Goal: Transaction & Acquisition: Purchase product/service

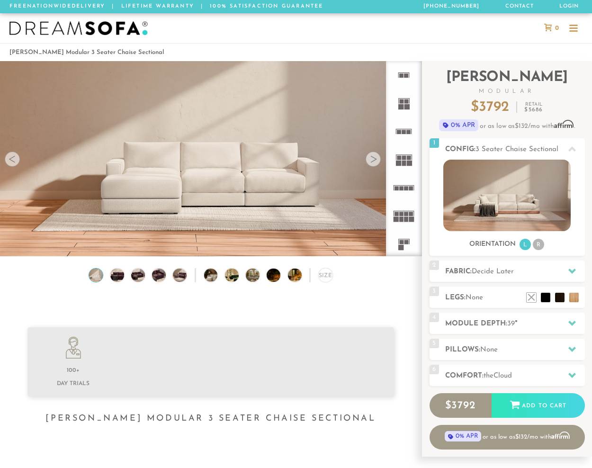
scroll to position [10125, 592]
click at [500, 275] on span "Decide Later" at bounding box center [493, 271] width 42 height 7
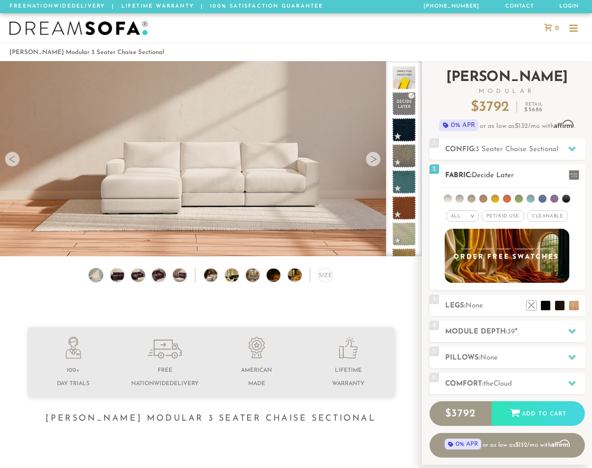
click at [503, 217] on span "Pet/Kid Use x" at bounding box center [503, 215] width 43 height 11
click at [485, 200] on li at bounding box center [484, 199] width 8 height 8
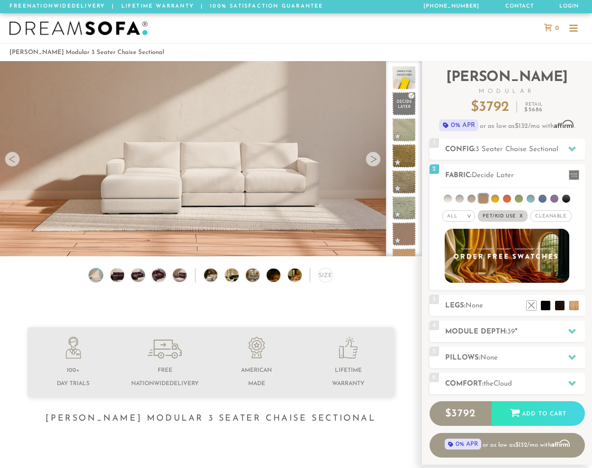
click at [374, 163] on div at bounding box center [373, 159] width 15 height 15
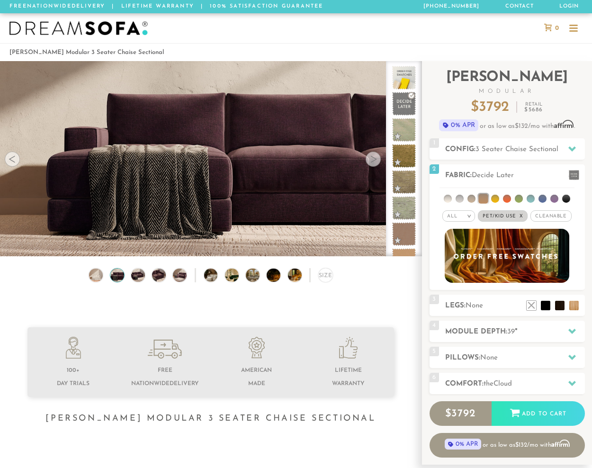
click at [374, 163] on div at bounding box center [373, 159] width 15 height 15
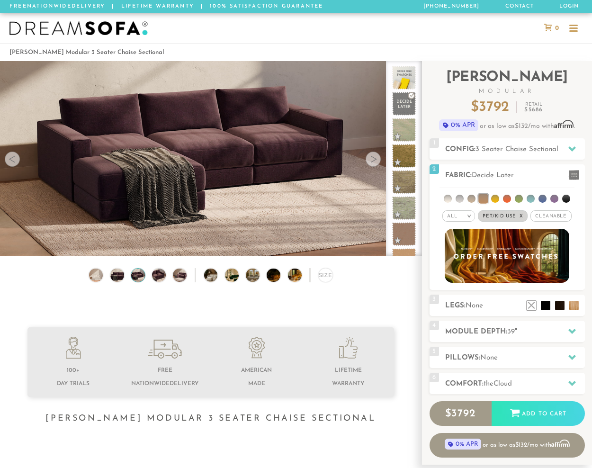
click at [374, 163] on div at bounding box center [373, 159] width 15 height 15
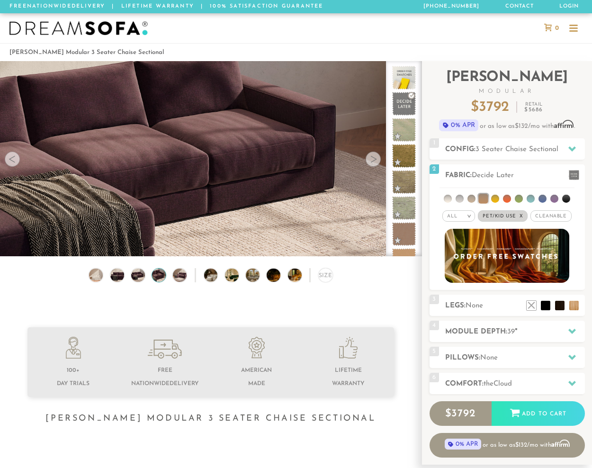
click at [374, 163] on div at bounding box center [373, 159] width 15 height 15
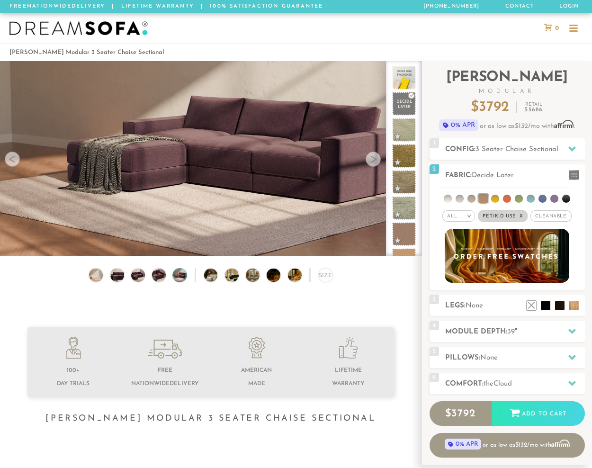
click at [374, 163] on div at bounding box center [373, 159] width 15 height 15
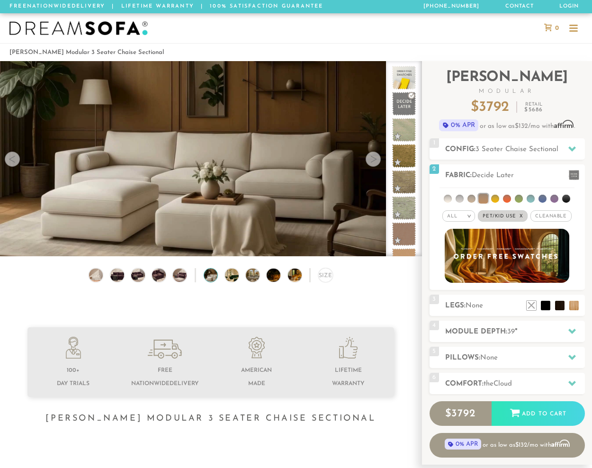
click at [374, 163] on div at bounding box center [373, 159] width 15 height 15
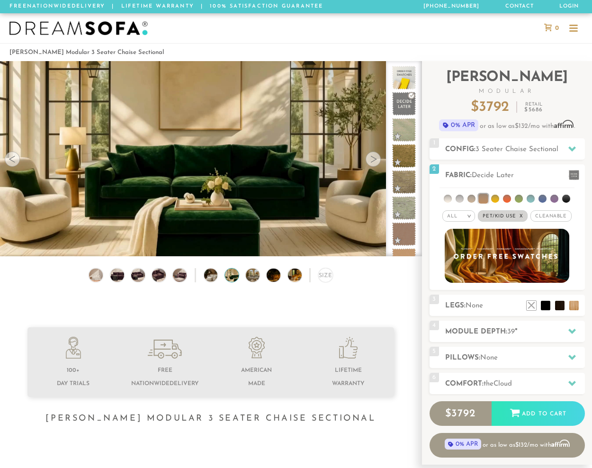
click at [374, 163] on div at bounding box center [373, 159] width 15 height 15
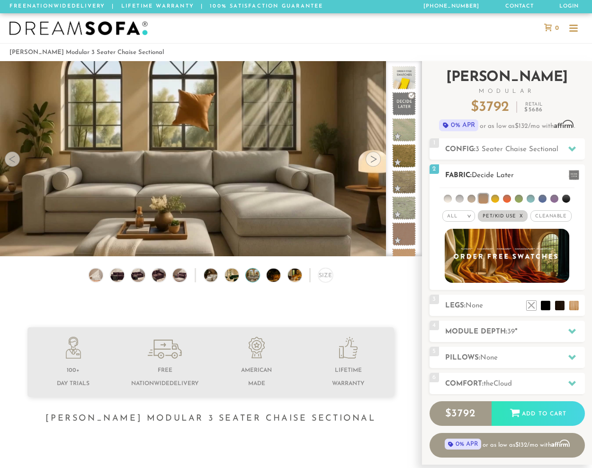
click at [544, 202] on li at bounding box center [543, 199] width 8 height 8
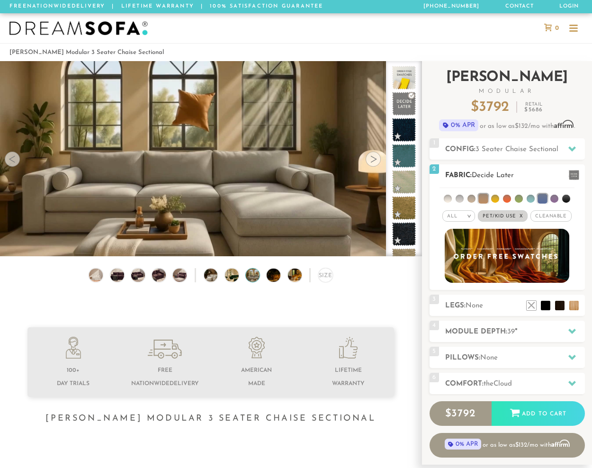
click at [486, 200] on li at bounding box center [483, 198] width 9 height 9
click at [483, 200] on li at bounding box center [484, 199] width 8 height 8
click at [472, 199] on li at bounding box center [472, 199] width 8 height 8
click at [449, 198] on li at bounding box center [448, 199] width 8 height 8
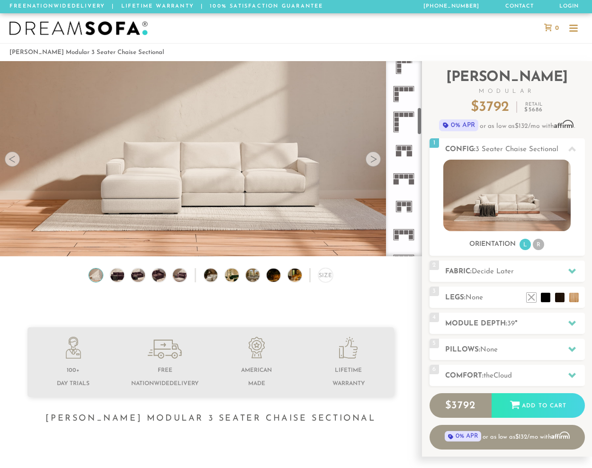
scroll to position [319, 0]
click at [410, 152] on rect at bounding box center [409, 153] width 5 height 5
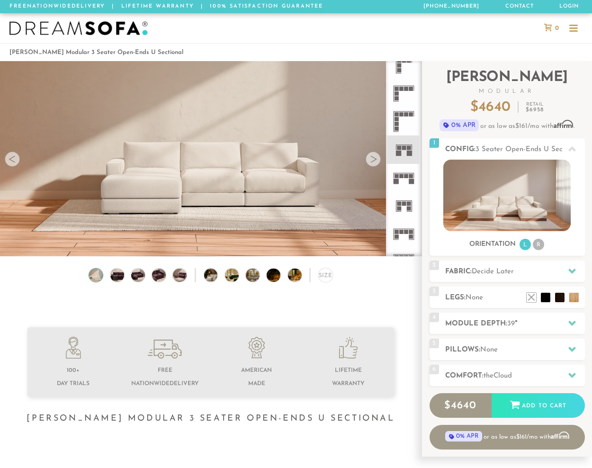
click at [376, 166] on div at bounding box center [373, 159] width 15 height 15
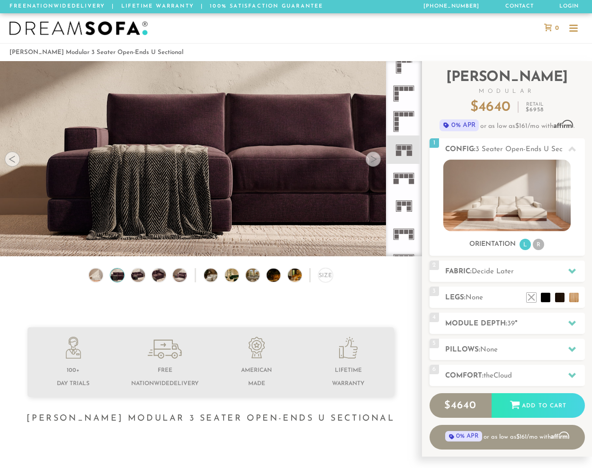
click at [375, 162] on div at bounding box center [373, 159] width 15 height 15
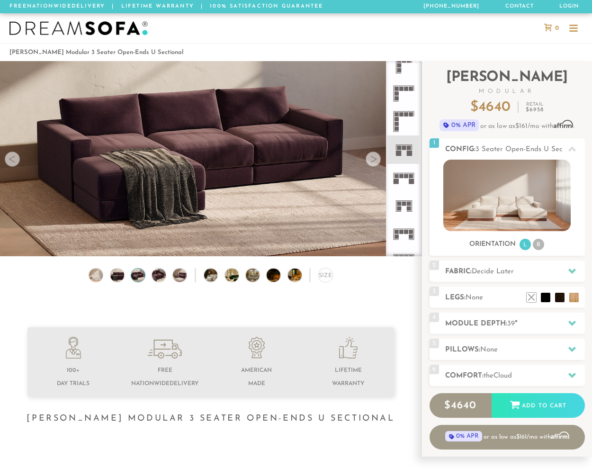
click at [375, 162] on div at bounding box center [373, 159] width 15 height 15
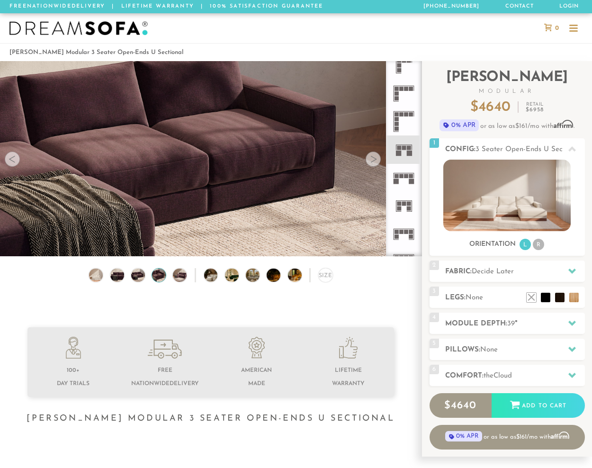
click at [375, 162] on div at bounding box center [373, 159] width 15 height 15
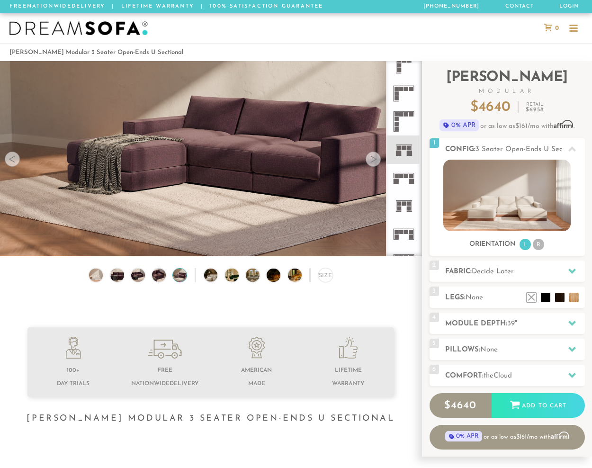
click at [374, 162] on div at bounding box center [373, 159] width 15 height 15
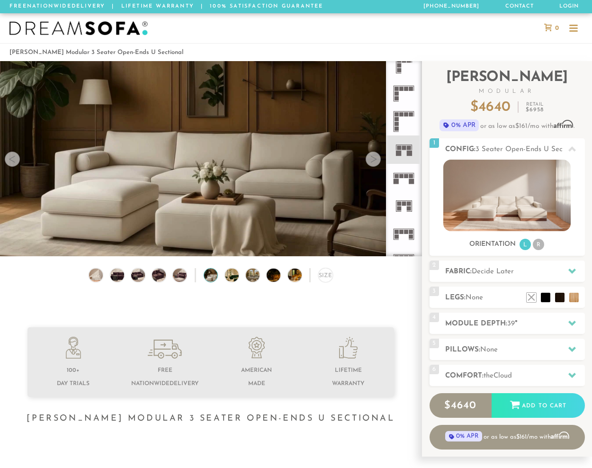
click at [374, 162] on div at bounding box center [373, 159] width 15 height 15
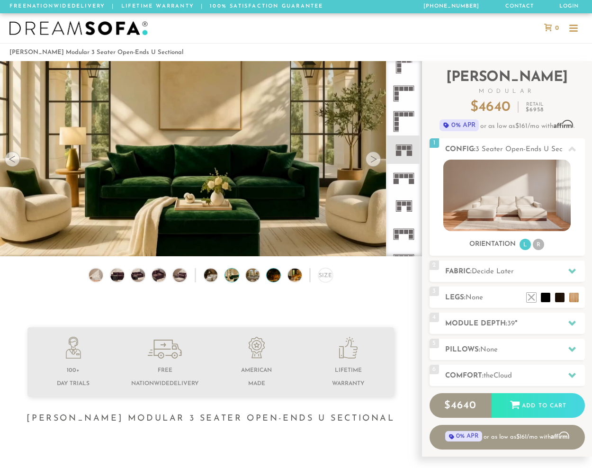
click at [275, 278] on img at bounding box center [279, 276] width 24 height 14
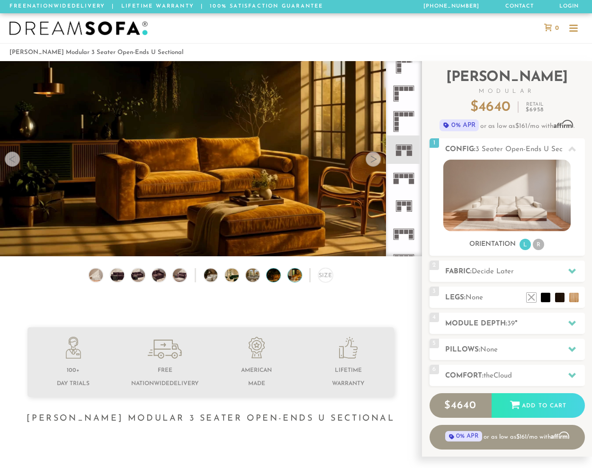
click at [292, 278] on img at bounding box center [300, 276] width 24 height 14
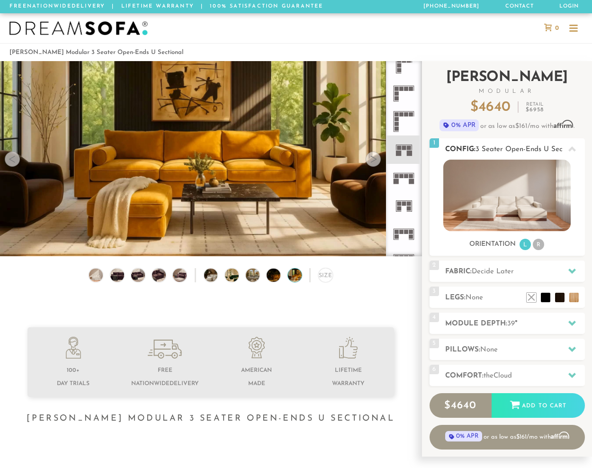
click at [539, 244] on li "R" at bounding box center [538, 244] width 11 height 11
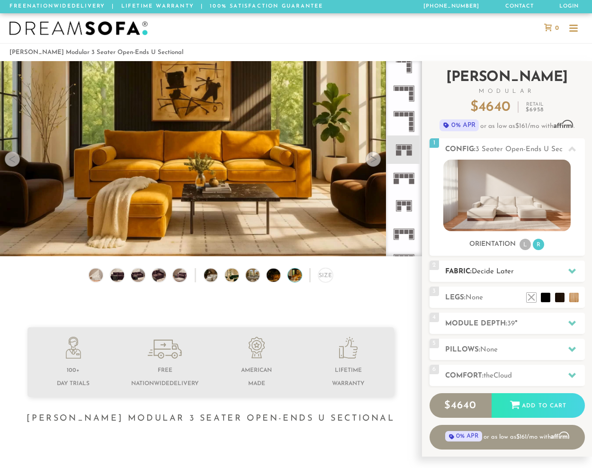
click at [551, 267] on h2 "Fabric: Decide Later" at bounding box center [516, 271] width 140 height 11
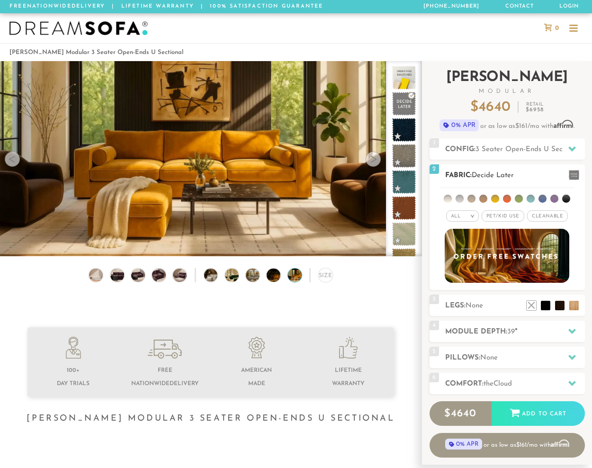
click at [496, 200] on li at bounding box center [496, 199] width 8 height 8
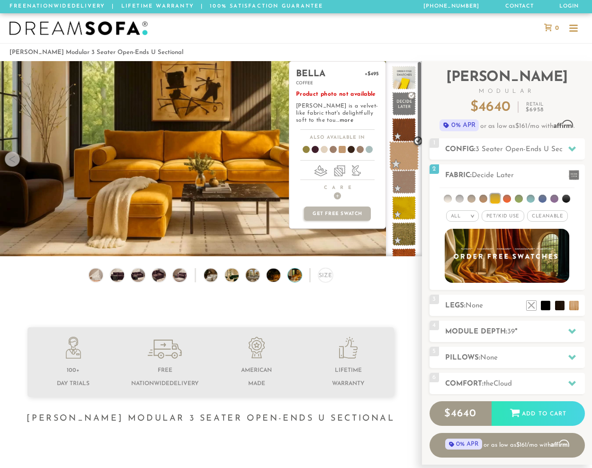
click at [406, 155] on span at bounding box center [405, 156] width 30 height 30
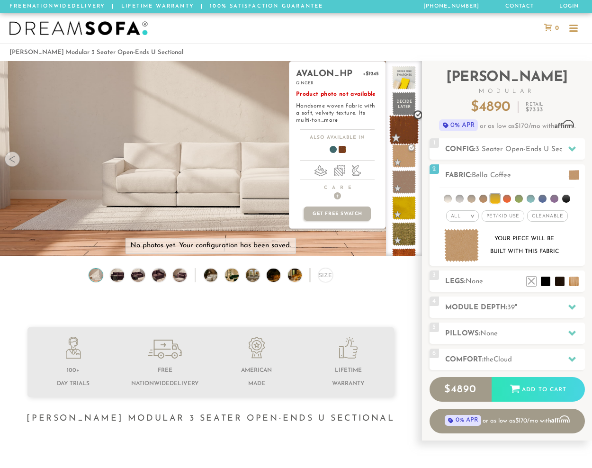
click at [402, 132] on span at bounding box center [405, 130] width 30 height 30
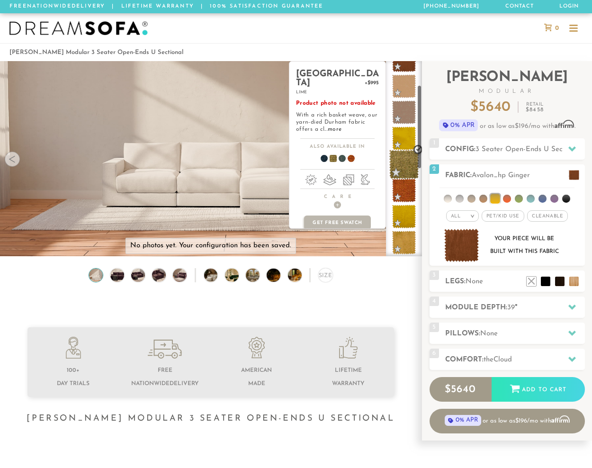
scroll to position [72, 0]
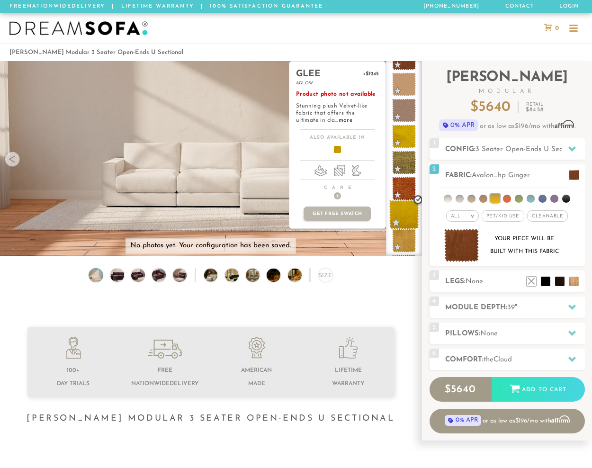
click at [406, 218] on span at bounding box center [405, 215] width 30 height 30
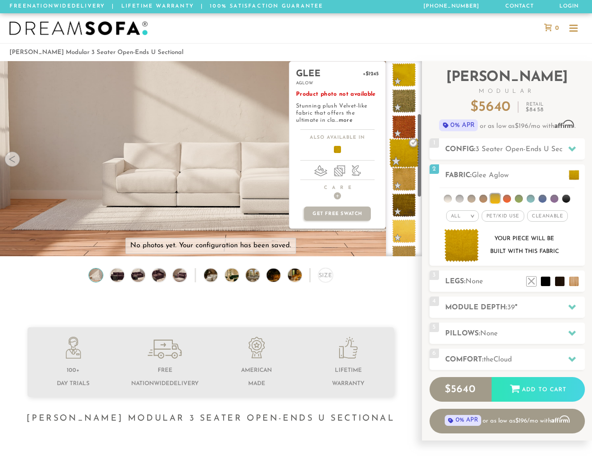
scroll to position [137, 0]
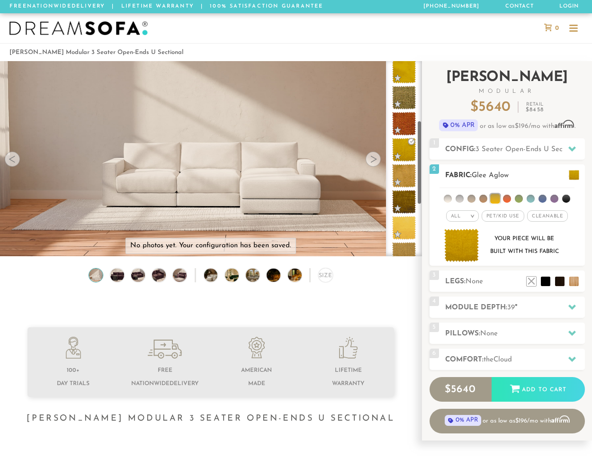
click at [502, 219] on span "Pet/Kid Use x" at bounding box center [503, 215] width 43 height 11
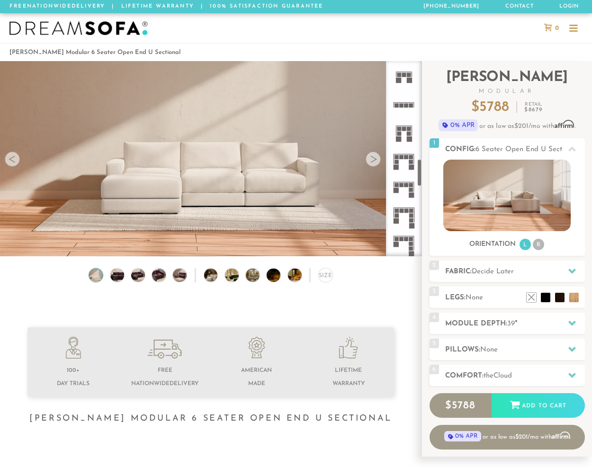
scroll to position [680, 0]
click at [403, 179] on rect at bounding box center [402, 179] width 4 height 4
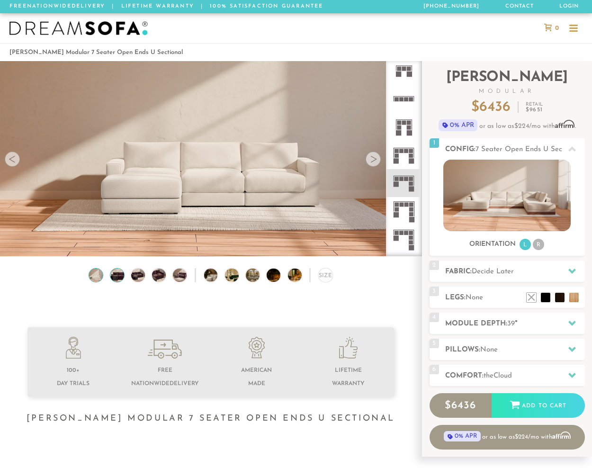
click at [119, 275] on img at bounding box center [117, 275] width 17 height 14
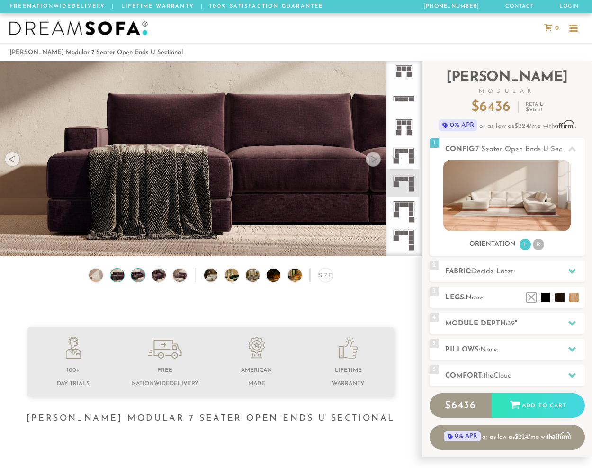
click at [140, 275] on img at bounding box center [138, 275] width 17 height 14
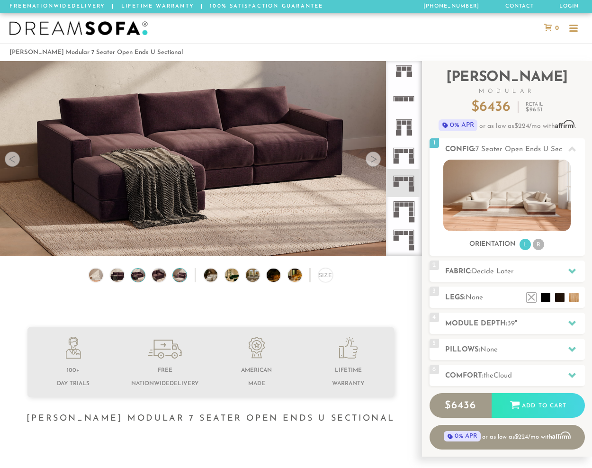
click at [178, 273] on img at bounding box center [180, 275] width 17 height 14
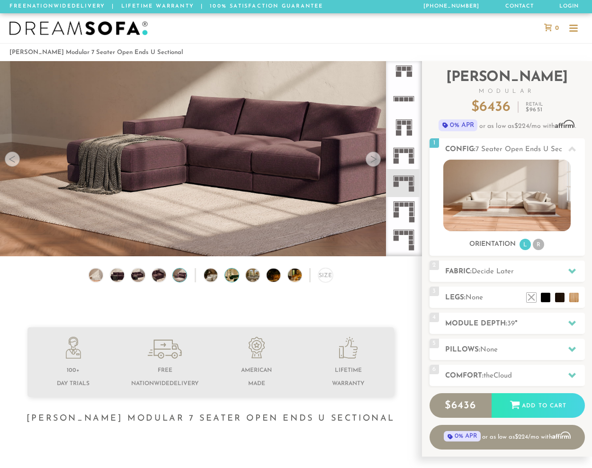
click at [231, 275] on img at bounding box center [237, 276] width 24 height 14
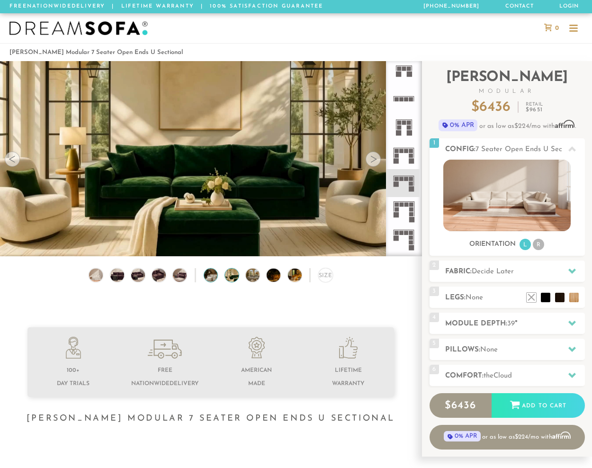
click at [214, 280] on img at bounding box center [216, 276] width 24 height 14
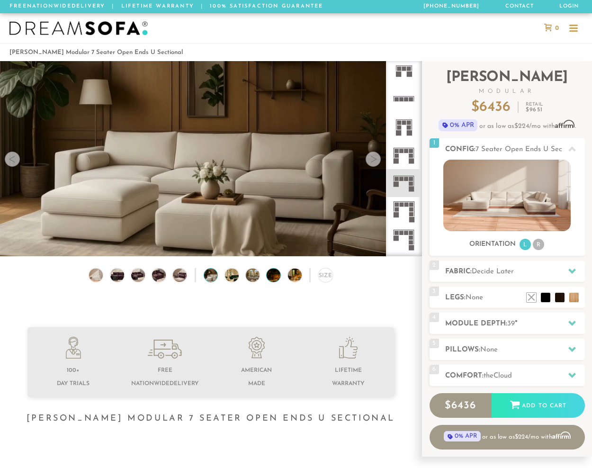
click at [271, 275] on img at bounding box center [279, 276] width 24 height 14
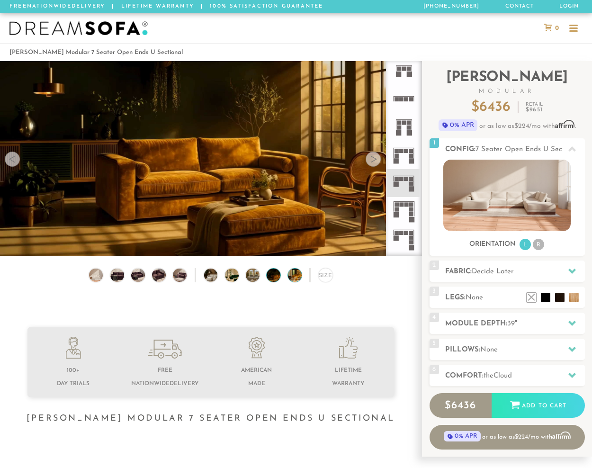
click at [294, 275] on img at bounding box center [300, 276] width 24 height 14
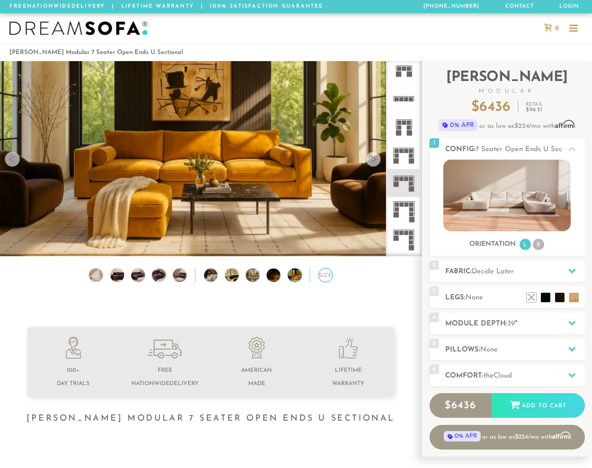
click at [324, 277] on div "Size" at bounding box center [326, 275] width 15 height 15
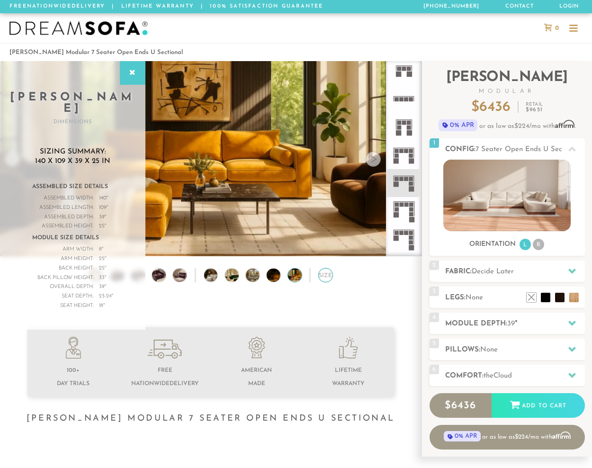
click at [324, 277] on div "Size" at bounding box center [326, 275] width 15 height 15
